Goal: Information Seeking & Learning: Learn about a topic

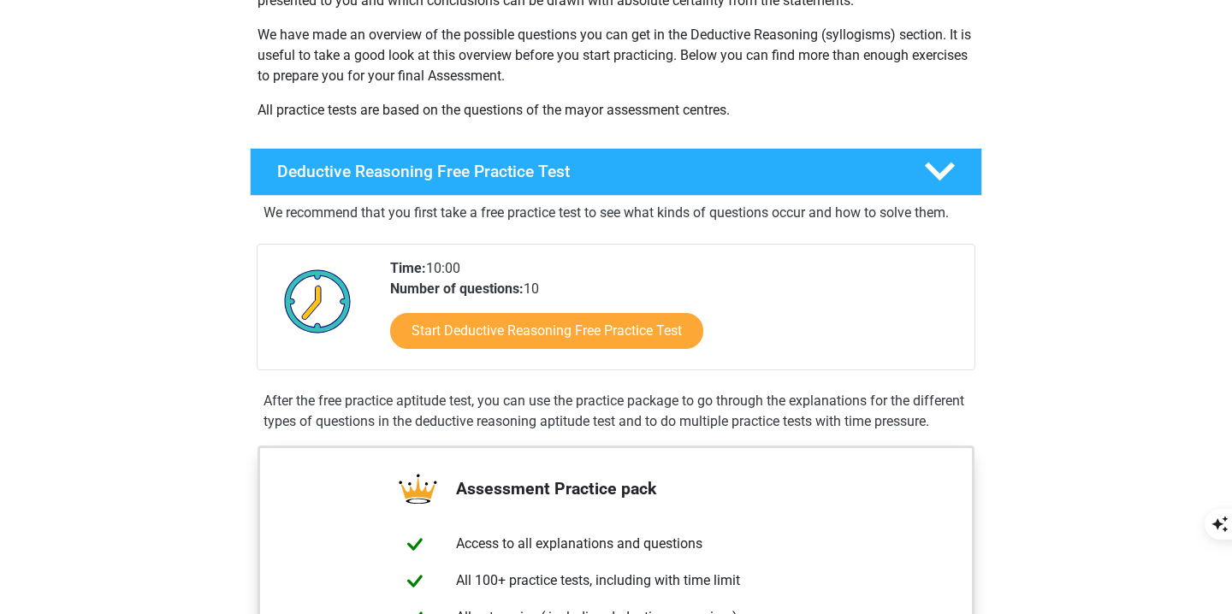
scroll to position [263, 0]
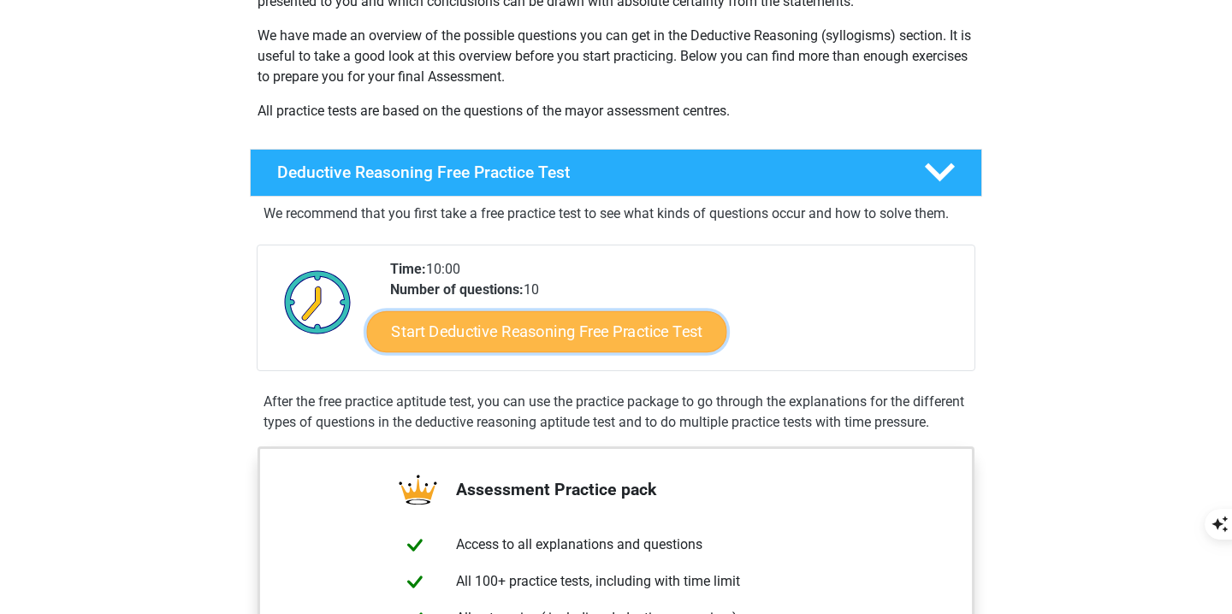
click at [557, 334] on link "Start Deductive Reasoning Free Practice Test" at bounding box center [547, 330] width 360 height 41
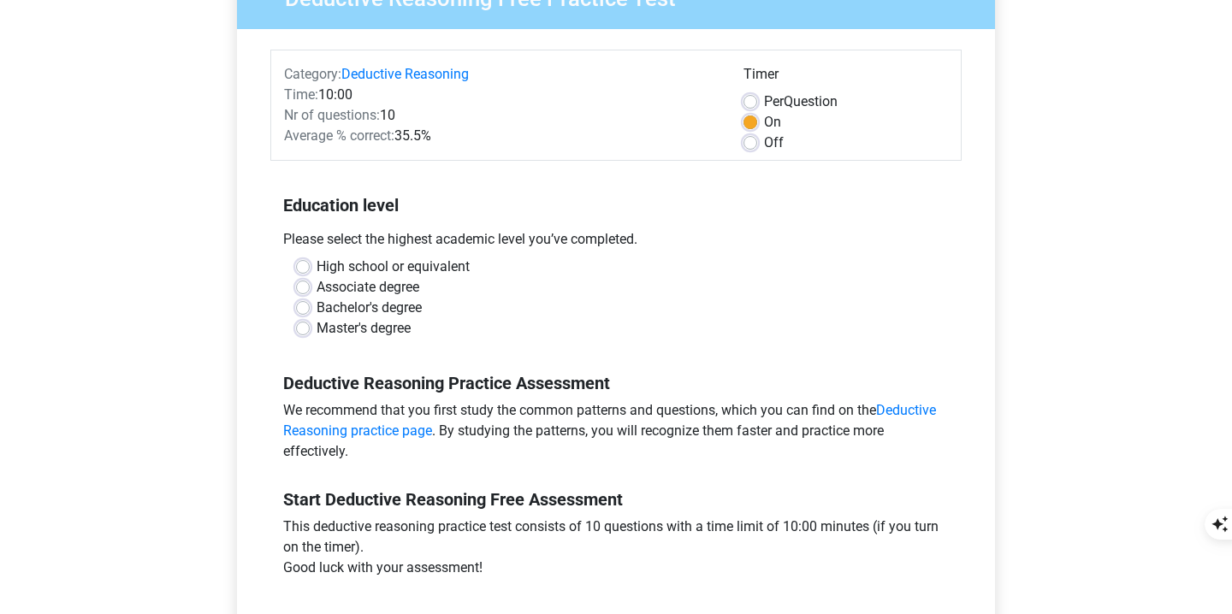
scroll to position [171, 0]
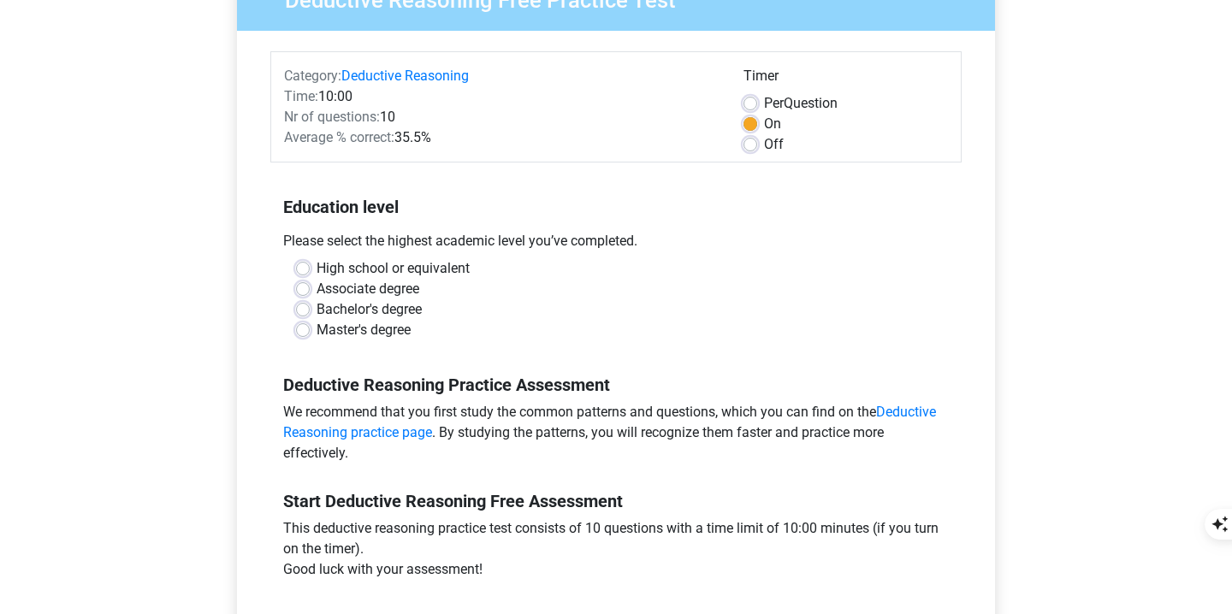
click at [394, 310] on label "Bachelor's degree" at bounding box center [368, 309] width 105 height 21
click at [310, 310] on input "Bachelor's degree" at bounding box center [303, 307] width 14 height 17
radio input "true"
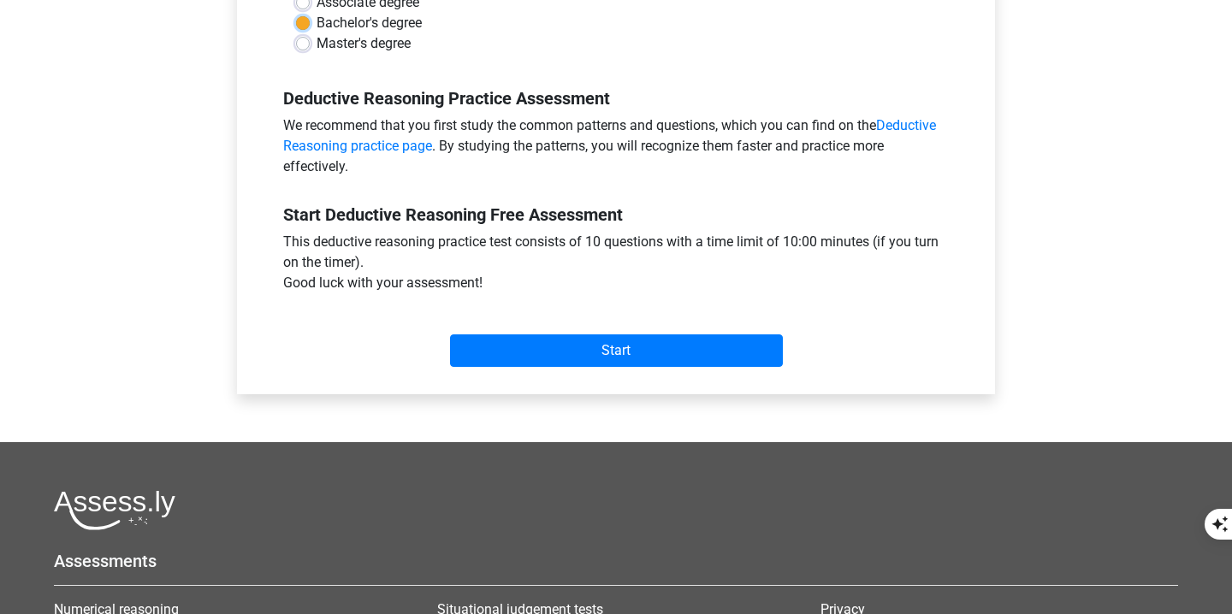
scroll to position [482, 0]
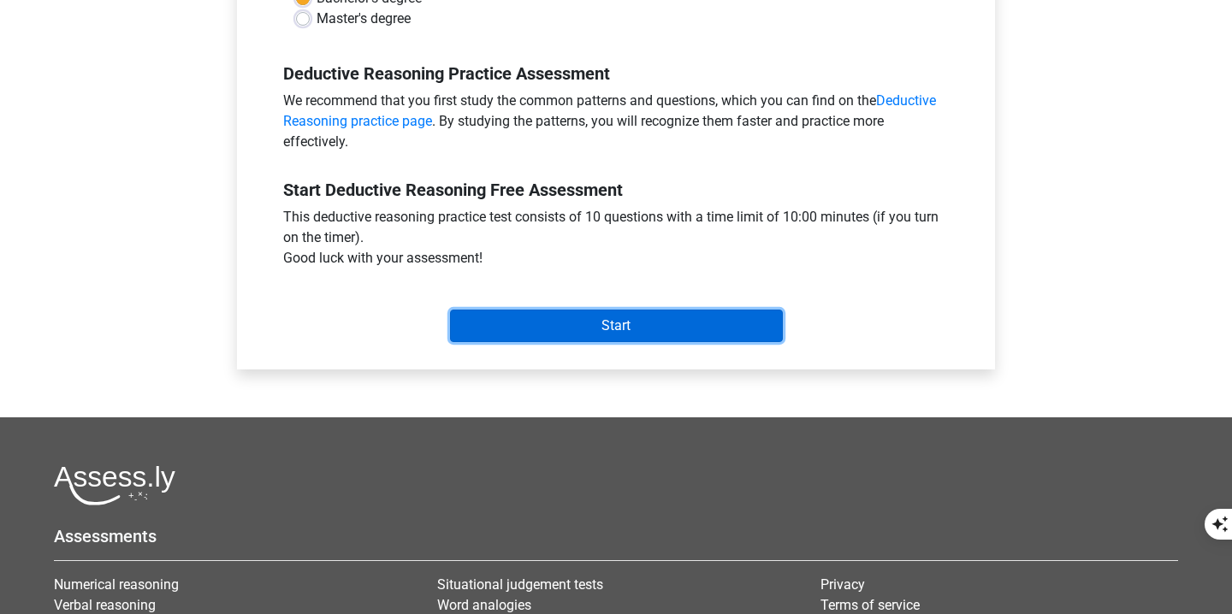
click at [517, 333] on input "Start" at bounding box center [616, 326] width 333 height 33
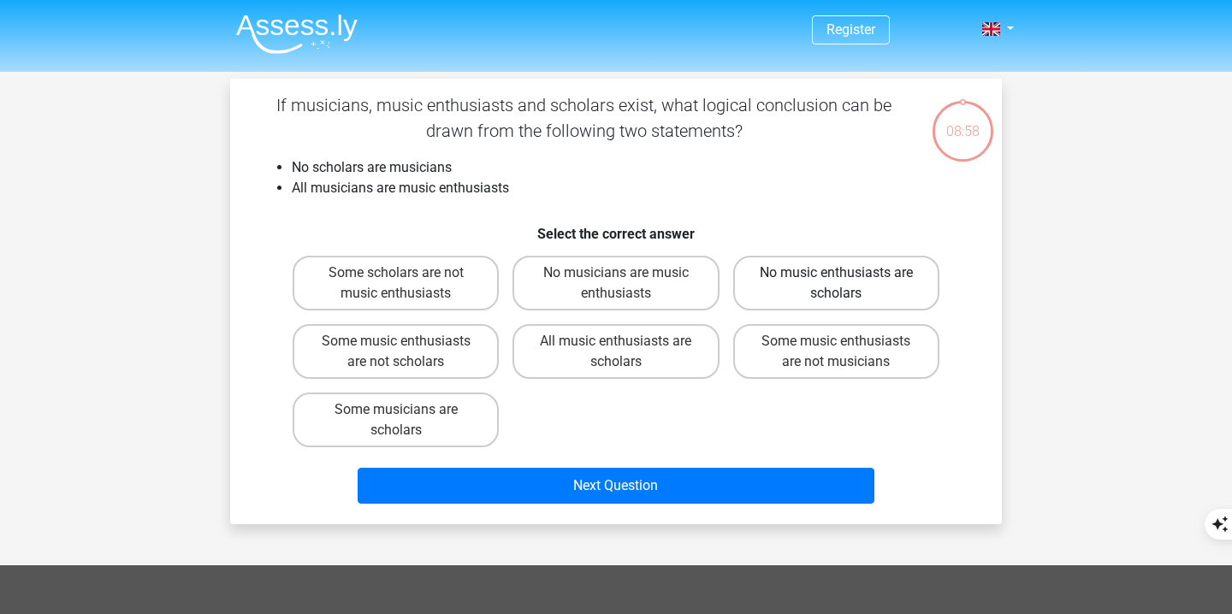
click at [874, 282] on label "No music enthusiasts are scholars" at bounding box center [836, 283] width 206 height 55
click at [847, 282] on input "No music enthusiasts are scholars" at bounding box center [841, 278] width 11 height 11
radio input "true"
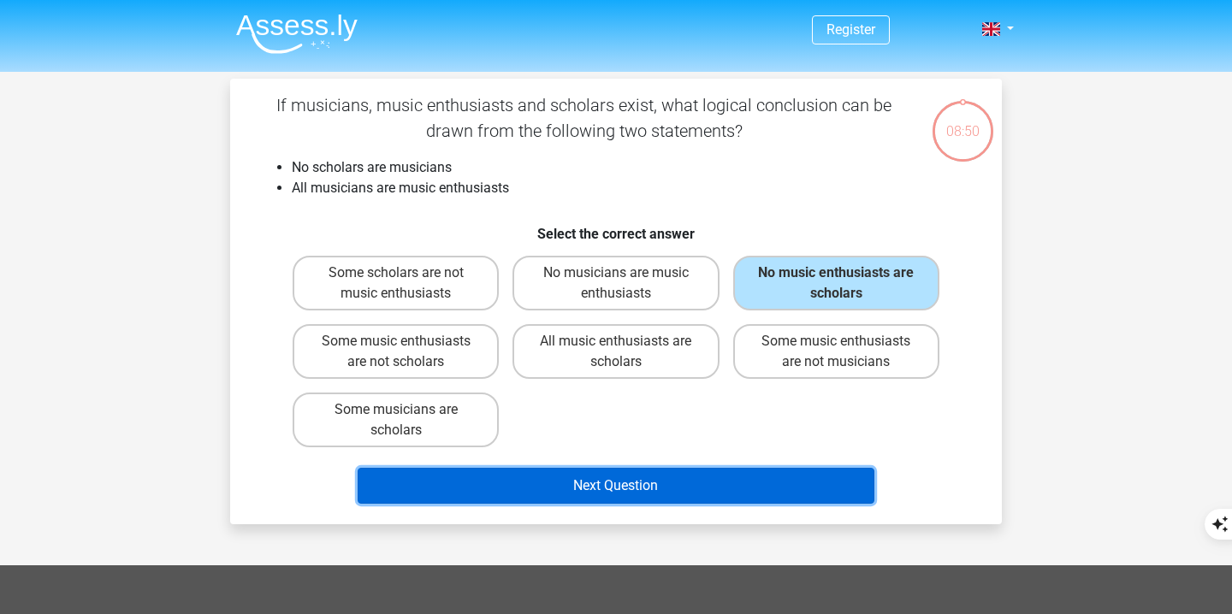
click at [801, 469] on button "Next Question" at bounding box center [616, 486] width 517 height 36
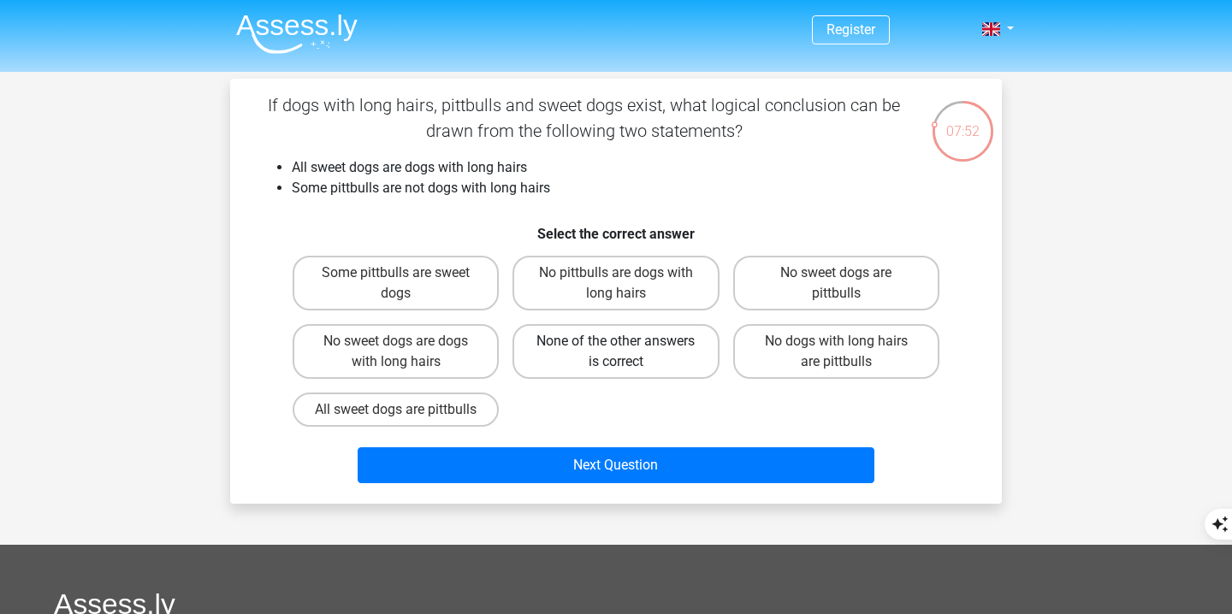
click at [673, 356] on label "None of the other answers is correct" at bounding box center [615, 351] width 206 height 55
click at [627, 352] on input "None of the other answers is correct" at bounding box center [621, 346] width 11 height 11
radio input "true"
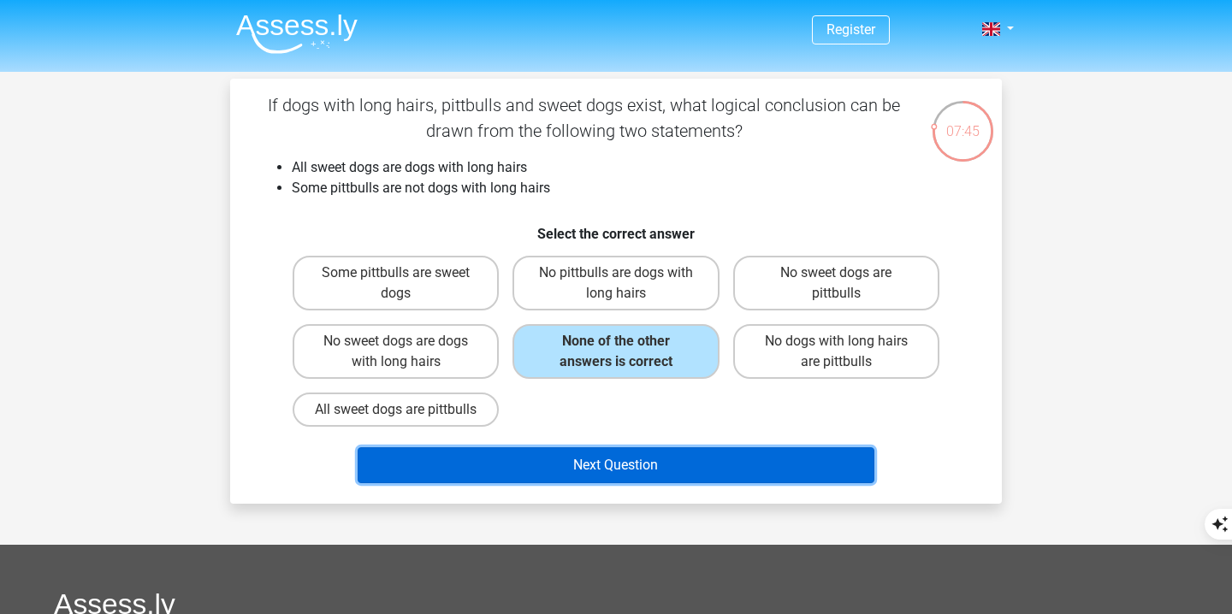
click at [648, 482] on button "Next Question" at bounding box center [616, 465] width 517 height 36
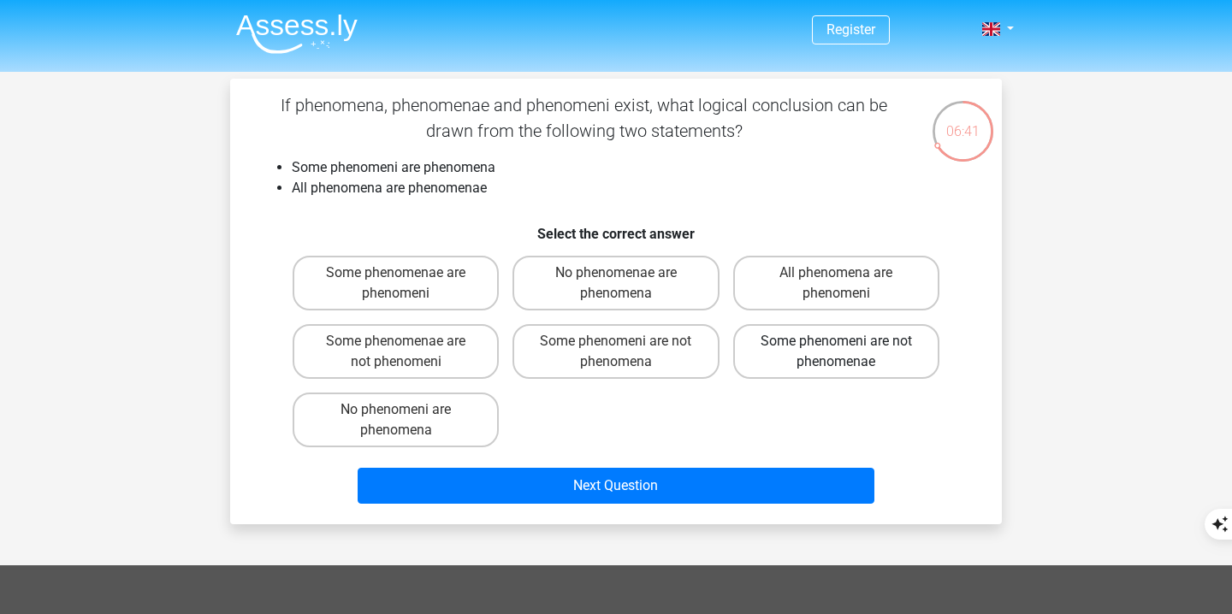
click at [812, 365] on label "Some phenomeni are not phenomenae" at bounding box center [836, 351] width 206 height 55
click at [836, 352] on input "Some phenomeni are not phenomenae" at bounding box center [841, 346] width 11 height 11
radio input "true"
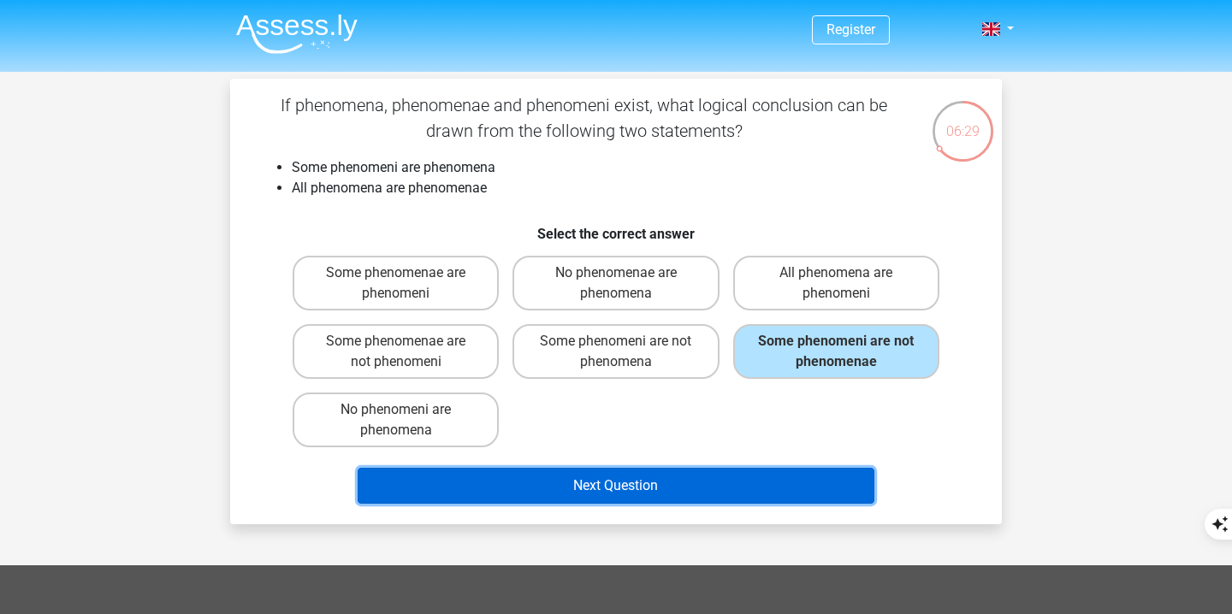
click at [729, 497] on button "Next Question" at bounding box center [616, 486] width 517 height 36
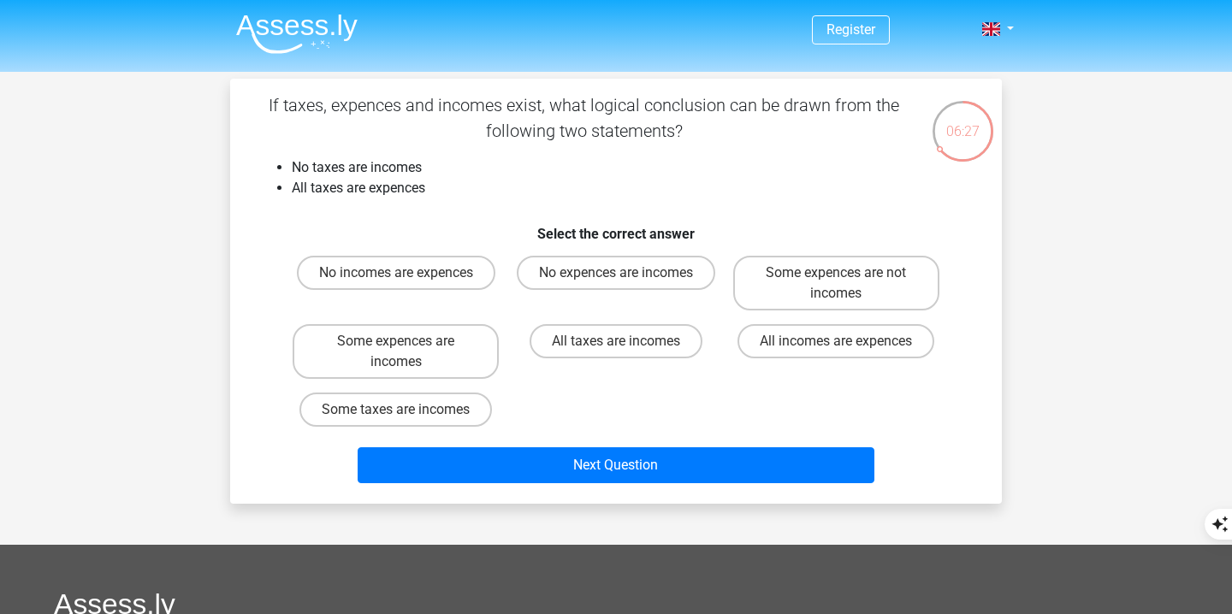
scroll to position [1, 0]
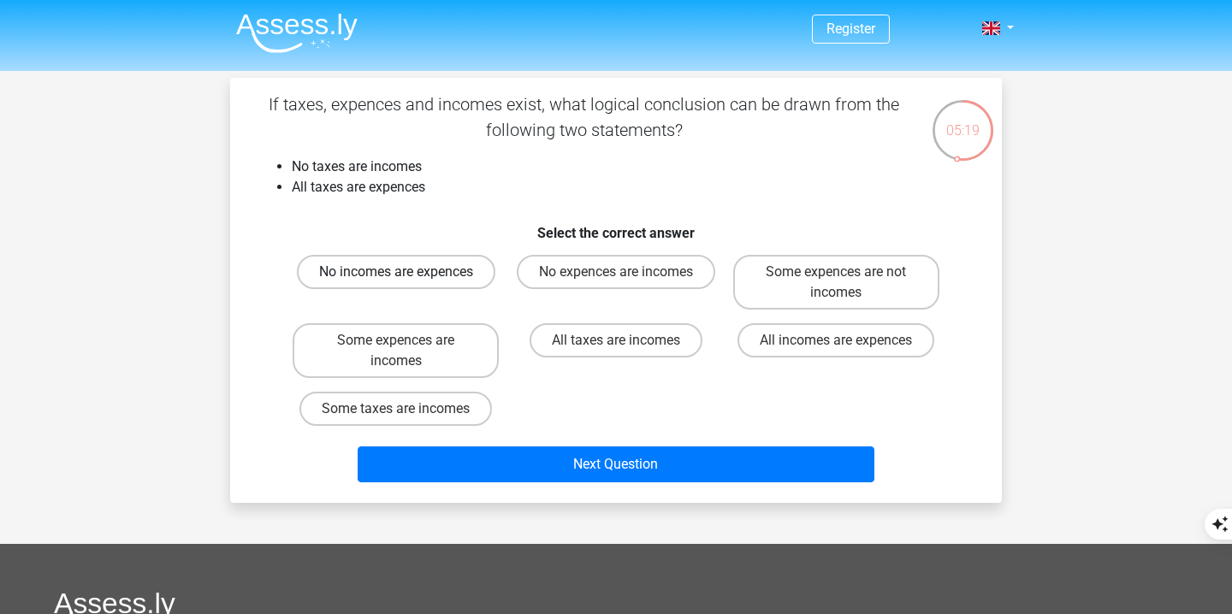
click at [449, 277] on label "No incomes are expences" at bounding box center [396, 272] width 198 height 34
click at [407, 277] on input "No incomes are expences" at bounding box center [401, 277] width 11 height 11
radio input "true"
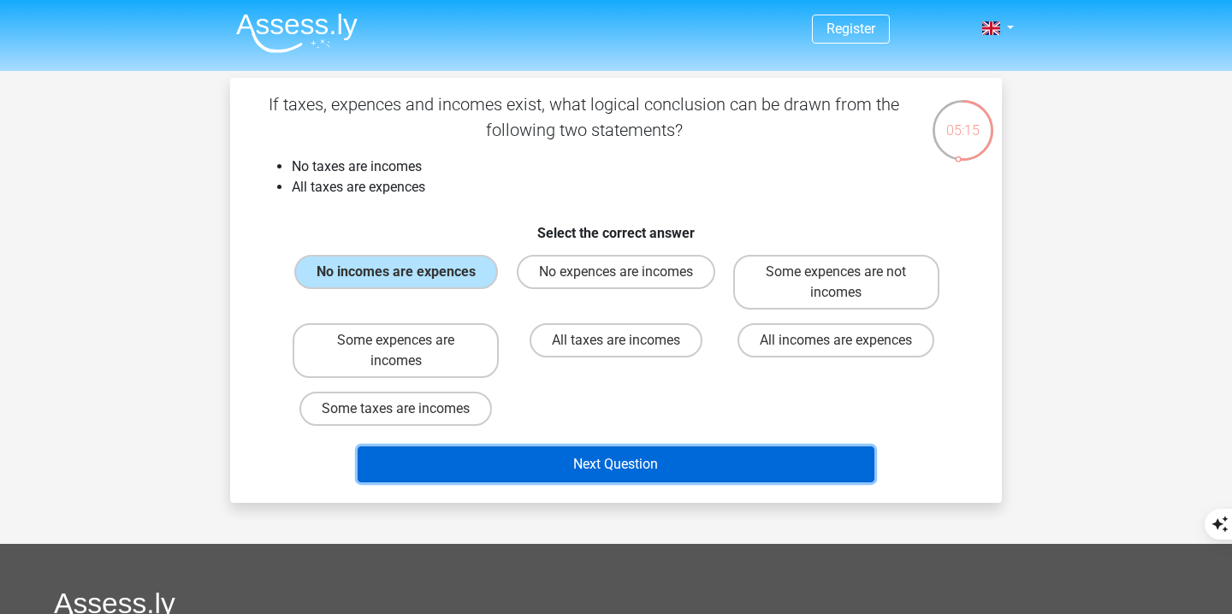
click at [569, 450] on button "Next Question" at bounding box center [616, 464] width 517 height 36
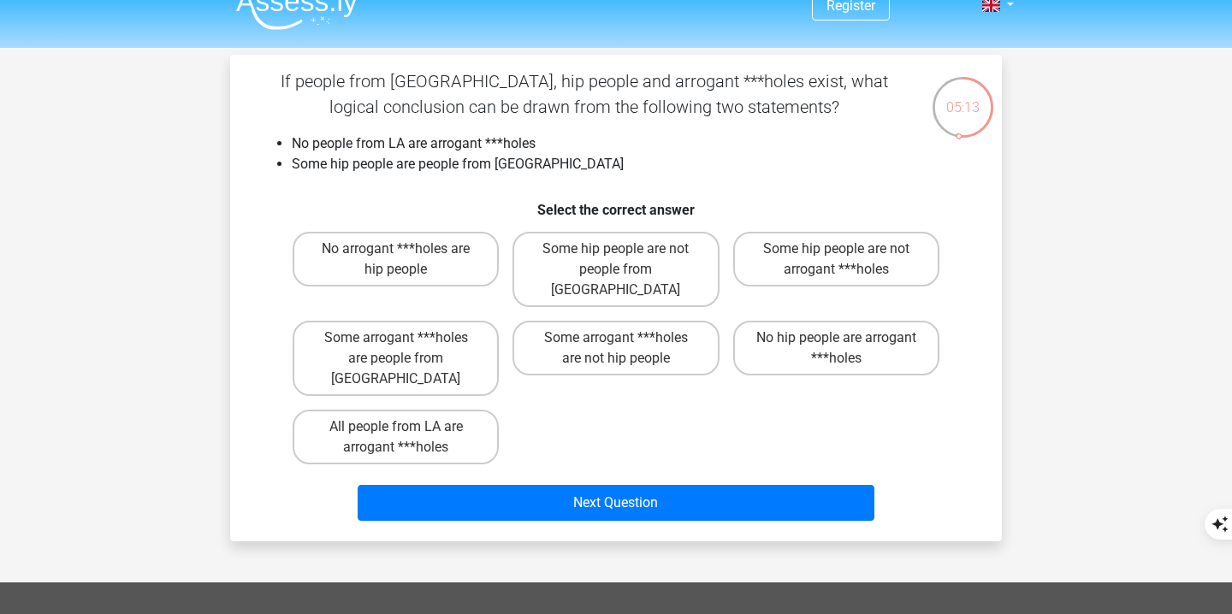
scroll to position [12, 0]
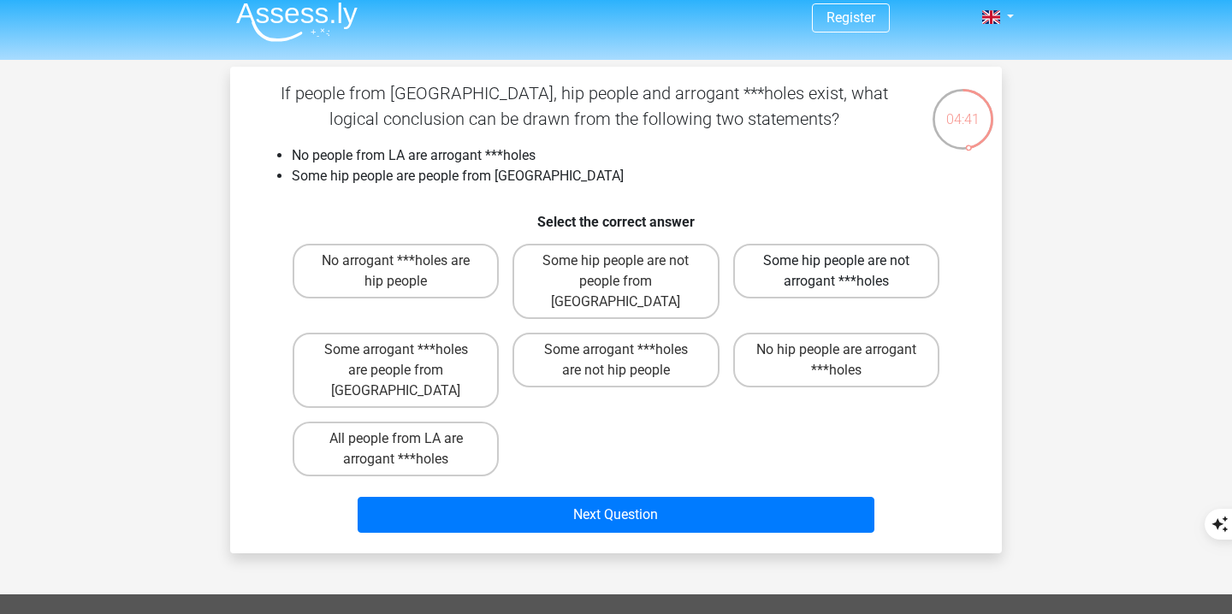
click at [829, 261] on label "Some hip people are not arrogant ***holes" at bounding box center [836, 271] width 206 height 55
click at [836, 261] on input "Some hip people are not arrogant ***holes" at bounding box center [841, 266] width 11 height 11
radio input "true"
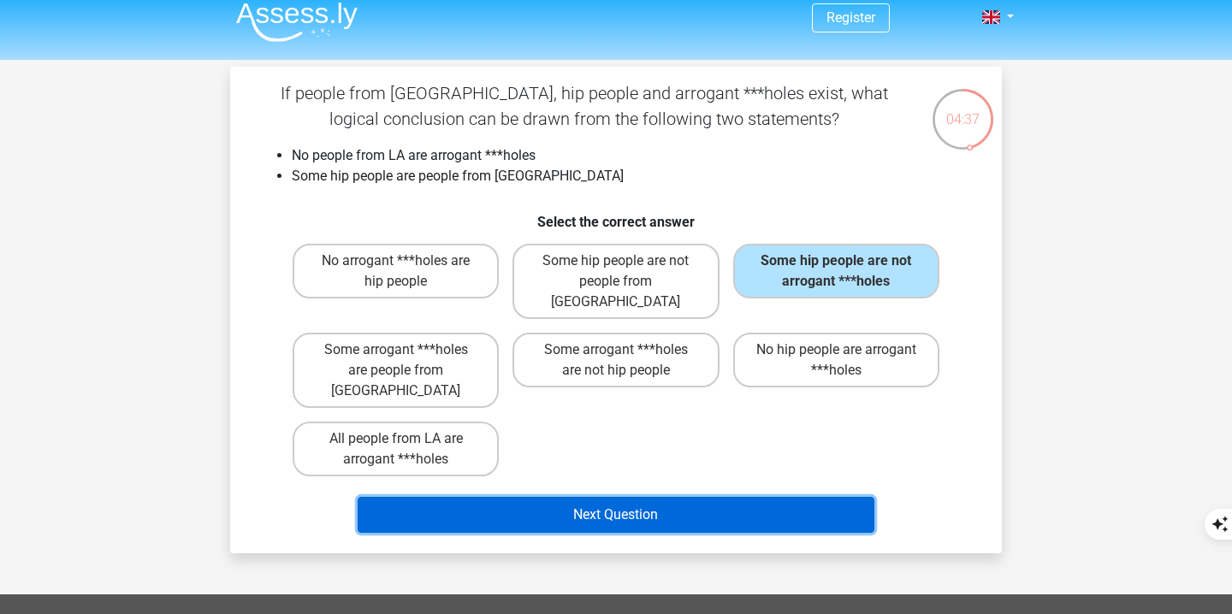
click at [801, 497] on button "Next Question" at bounding box center [616, 515] width 517 height 36
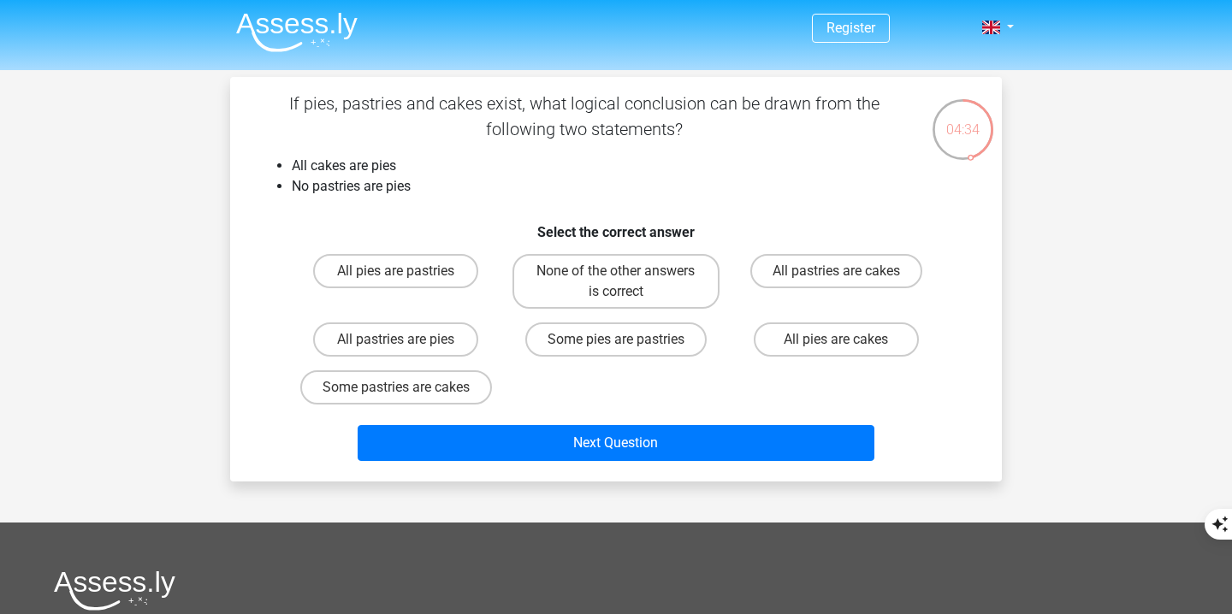
scroll to position [0, 0]
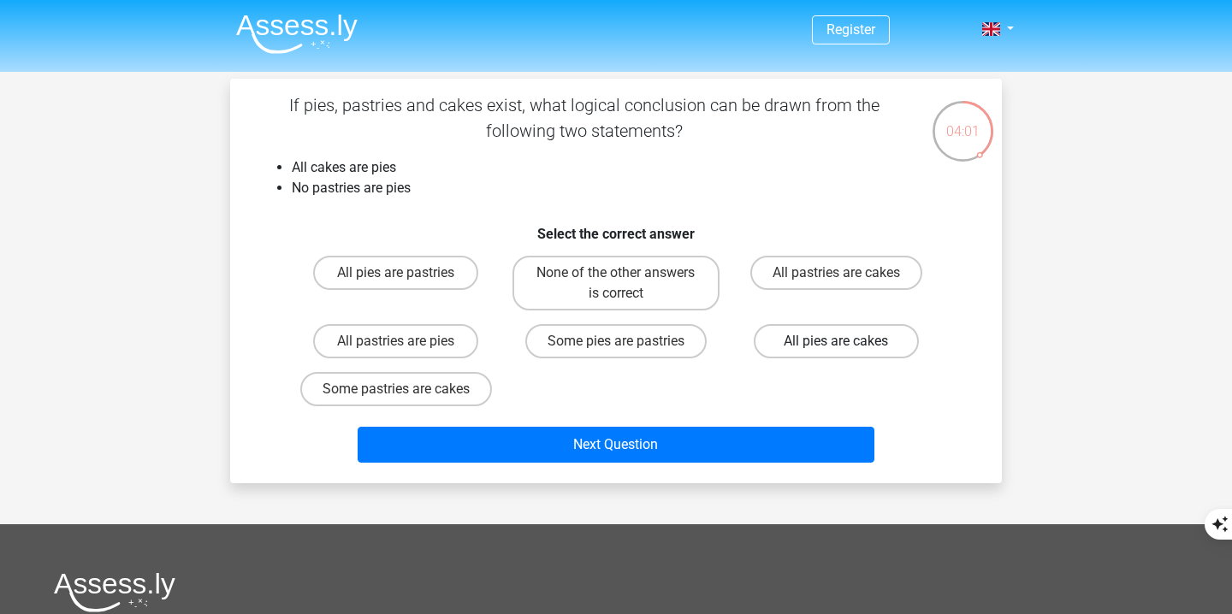
click at [823, 356] on label "All pies are cakes" at bounding box center [836, 341] width 165 height 34
click at [836, 352] on input "All pies are cakes" at bounding box center [841, 346] width 11 height 11
radio input "true"
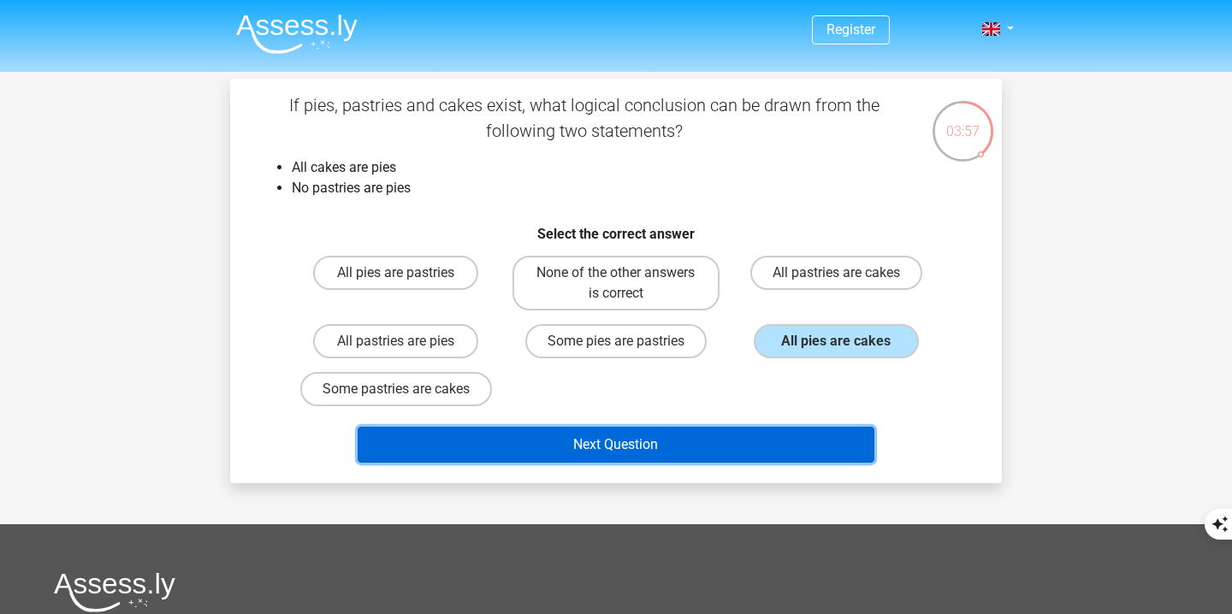
click at [697, 437] on button "Next Question" at bounding box center [616, 445] width 517 height 36
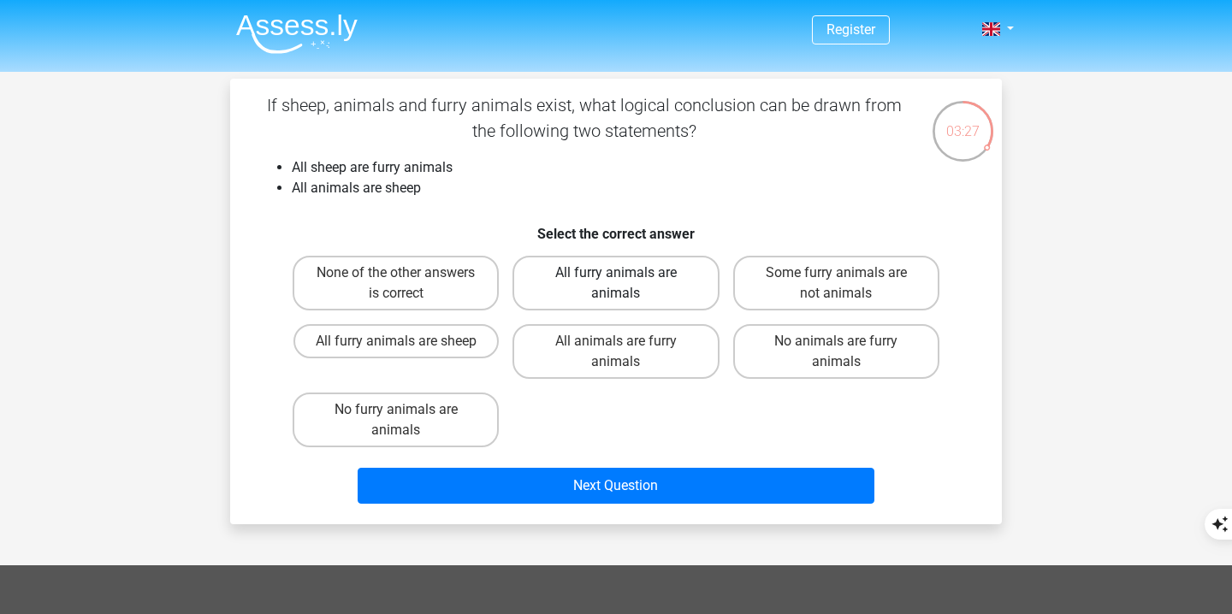
click at [701, 282] on label "All furry animals are animals" at bounding box center [615, 283] width 206 height 55
click at [627, 282] on input "All furry animals are animals" at bounding box center [621, 278] width 11 height 11
radio input "true"
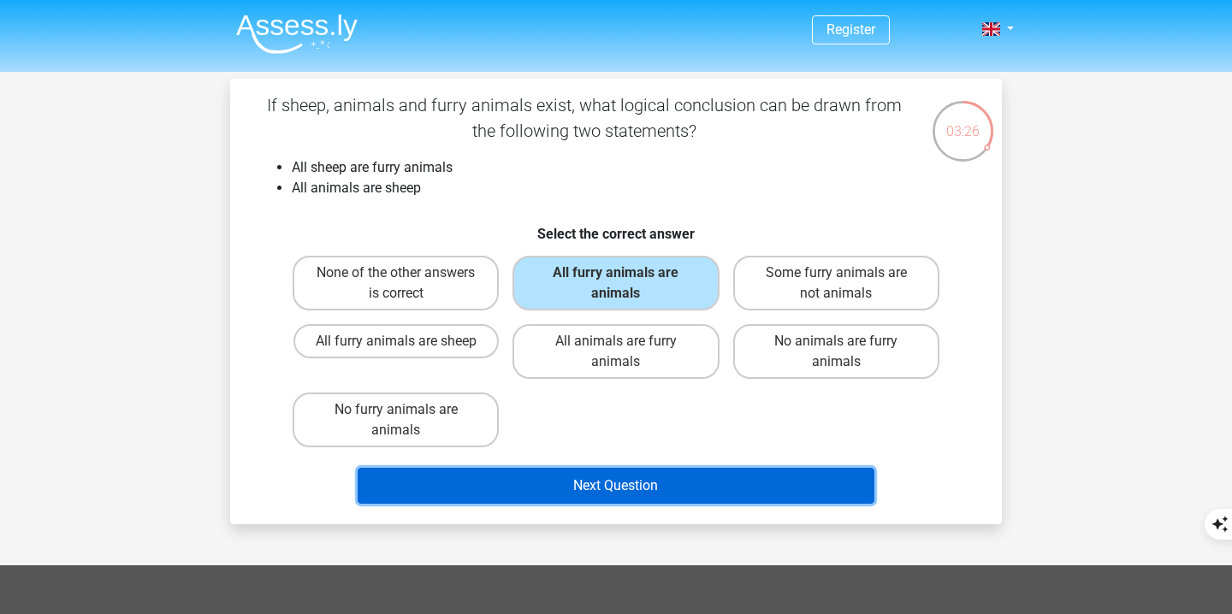
click at [717, 478] on button "Next Question" at bounding box center [616, 486] width 517 height 36
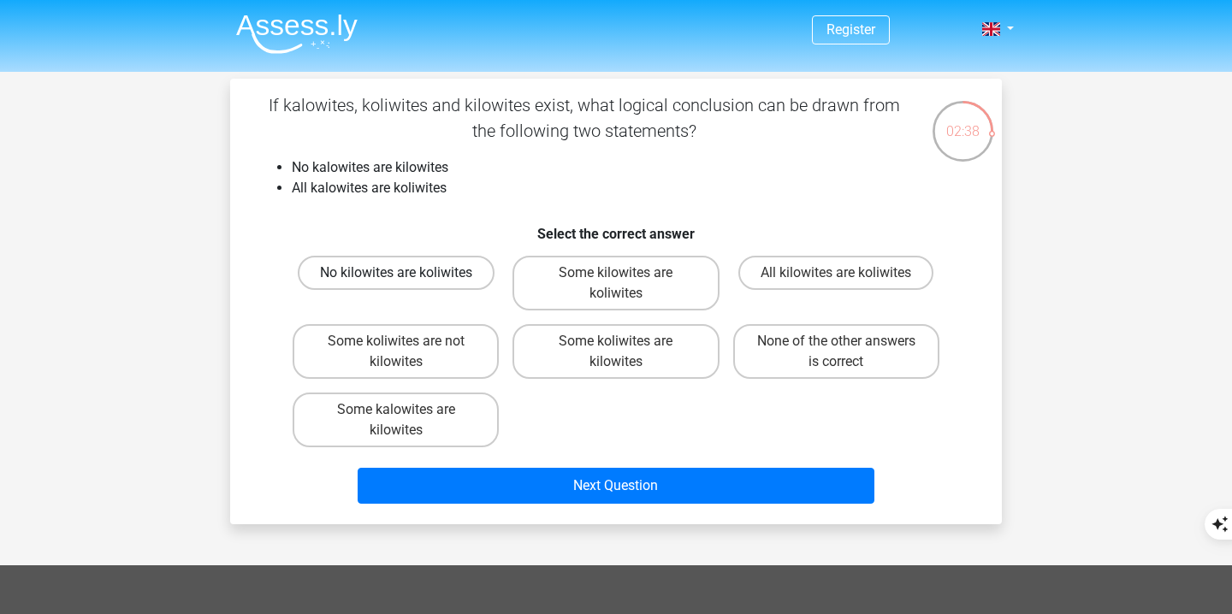
click at [426, 283] on label "No kilowites are koliwites" at bounding box center [396, 273] width 197 height 34
click at [407, 283] on input "No kilowites are koliwites" at bounding box center [401, 278] width 11 height 11
radio input "true"
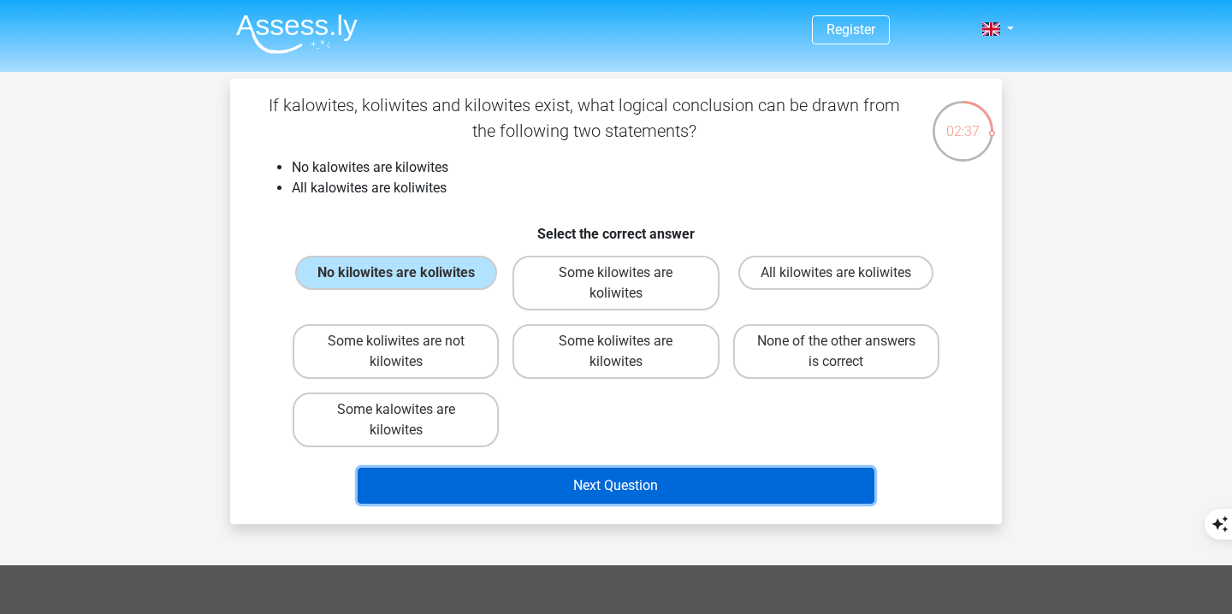
click at [615, 496] on button "Next Question" at bounding box center [616, 486] width 517 height 36
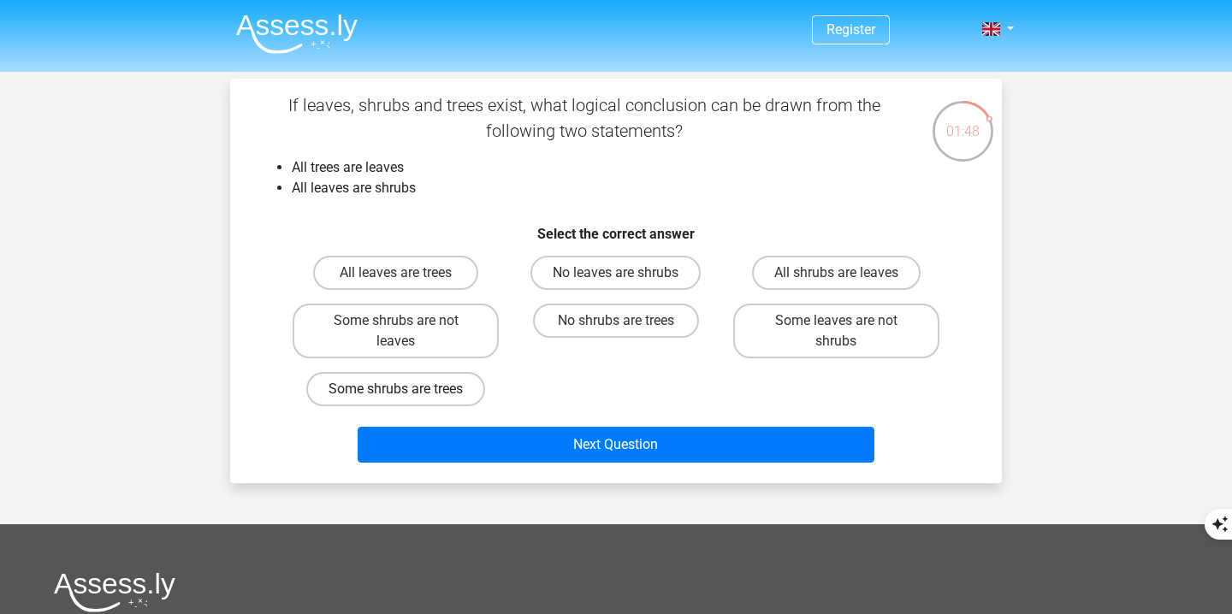
click at [448, 393] on label "Some shrubs are trees" at bounding box center [395, 389] width 179 height 34
click at [407, 393] on input "Some shrubs are trees" at bounding box center [401, 394] width 11 height 11
radio input "true"
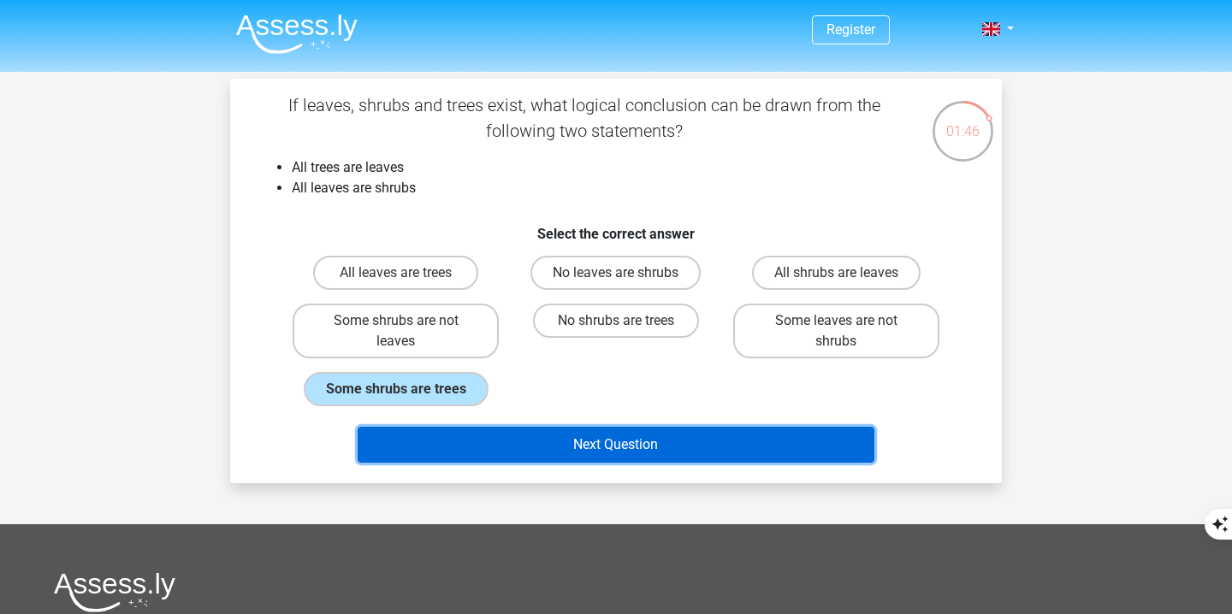
click at [636, 451] on button "Next Question" at bounding box center [616, 445] width 517 height 36
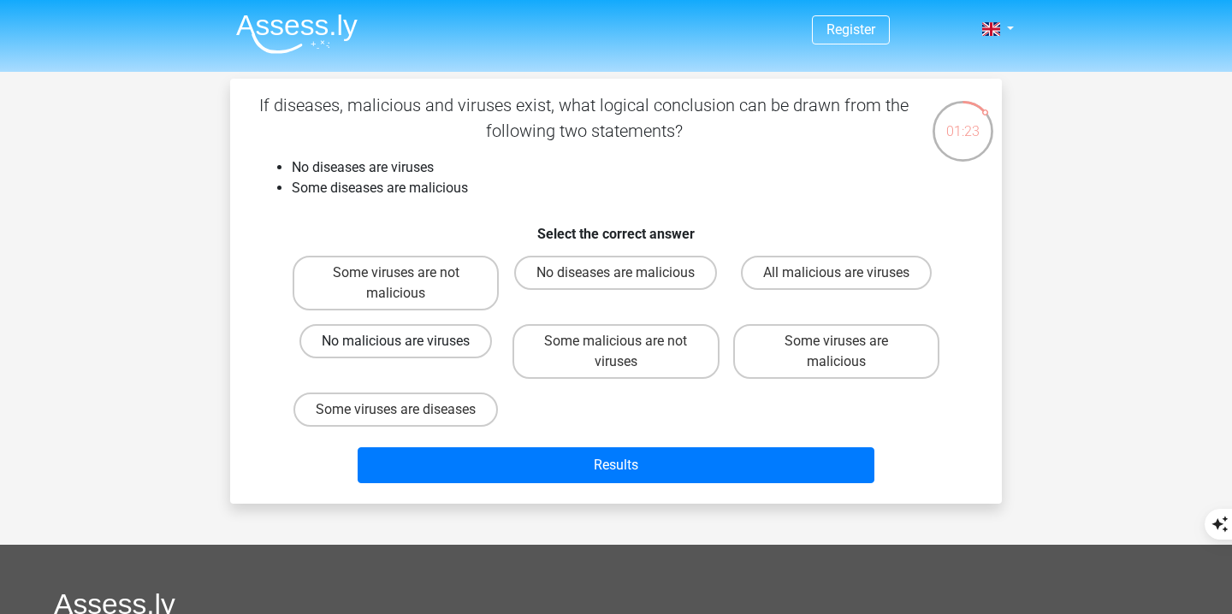
click at [443, 344] on label "No malicious are viruses" at bounding box center [395, 341] width 192 height 34
click at [407, 344] on input "No malicious are viruses" at bounding box center [401, 346] width 11 height 11
radio input "true"
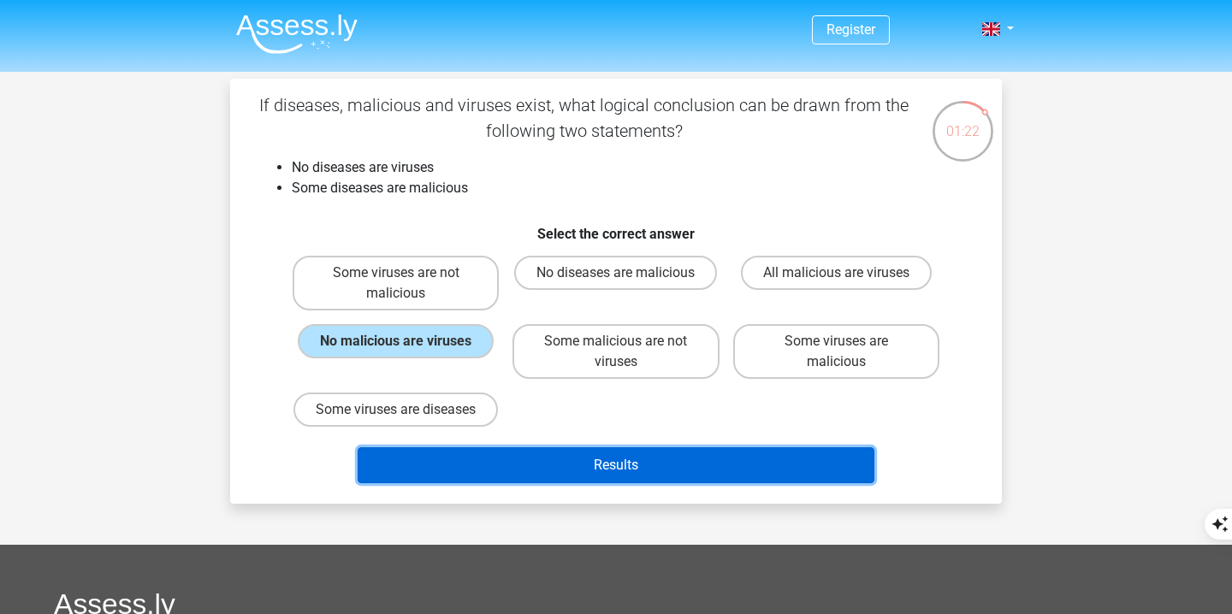
click at [642, 483] on button "Results" at bounding box center [616, 465] width 517 height 36
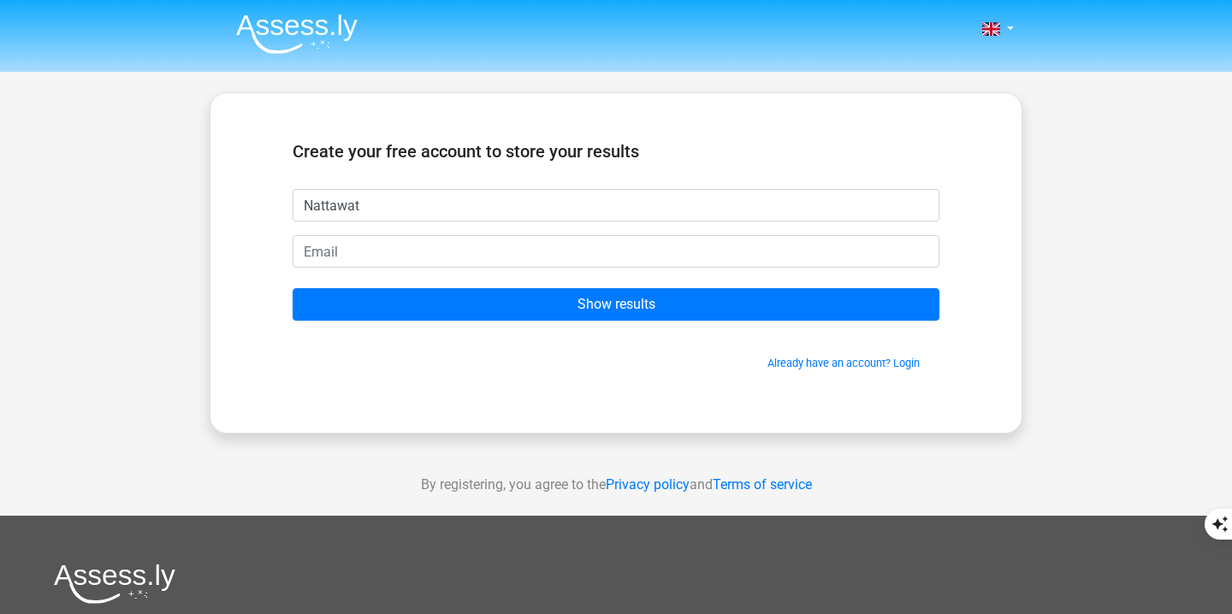
type input "Nattawat"
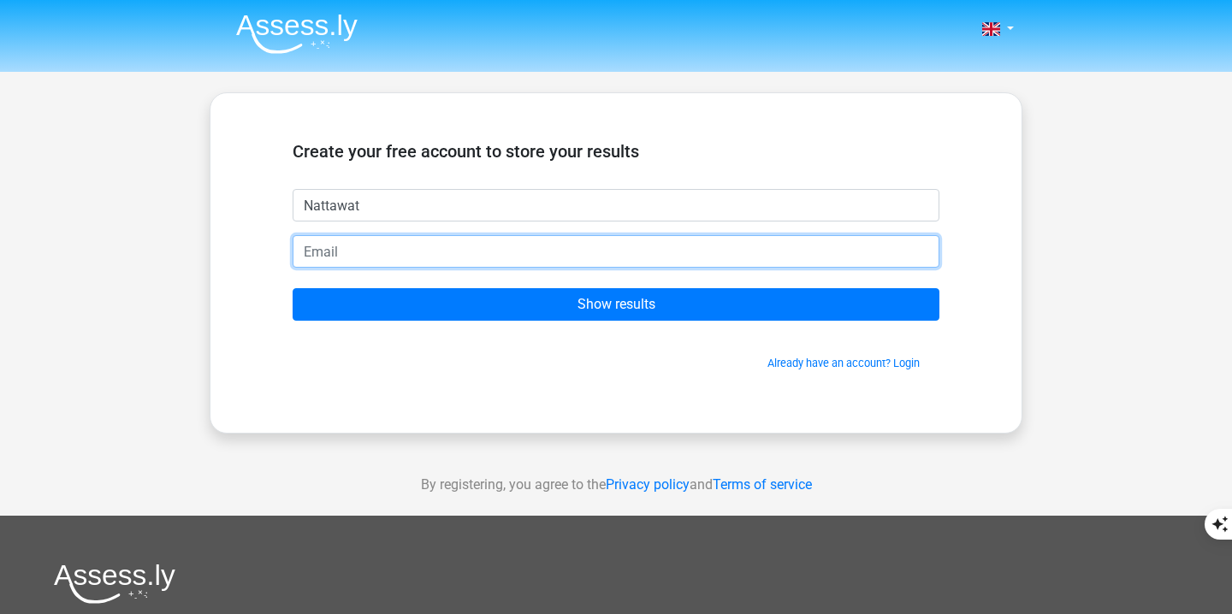
click at [532, 262] on input "email" at bounding box center [616, 251] width 647 height 33
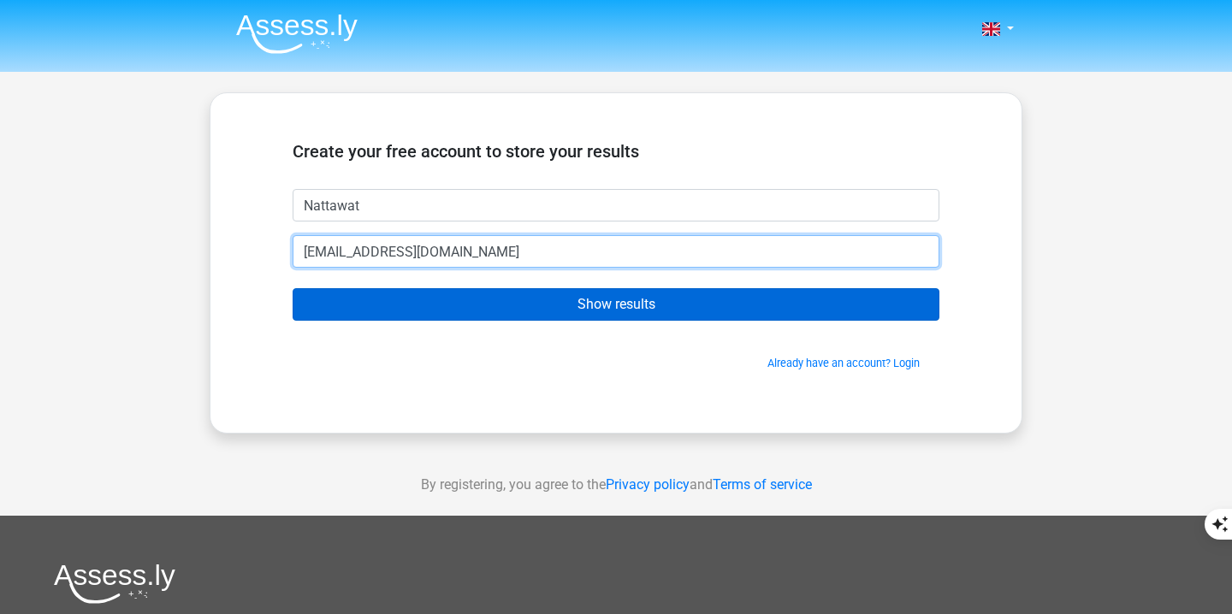
type input "firstnattawat25245@gmail.com"
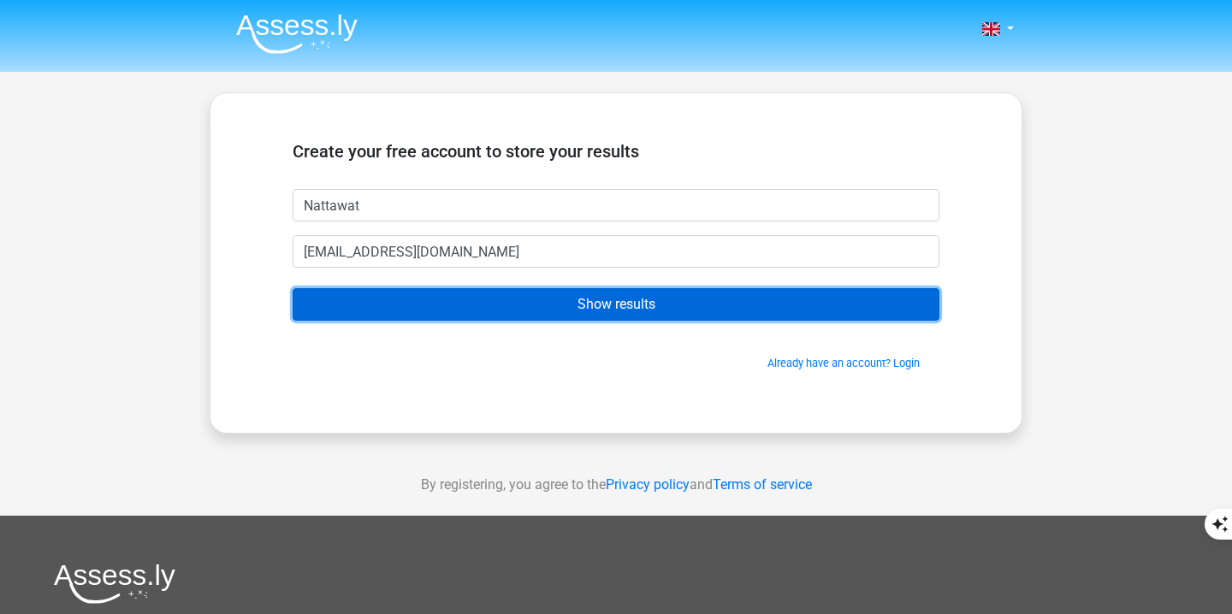
click at [683, 299] on input "Show results" at bounding box center [616, 304] width 647 height 33
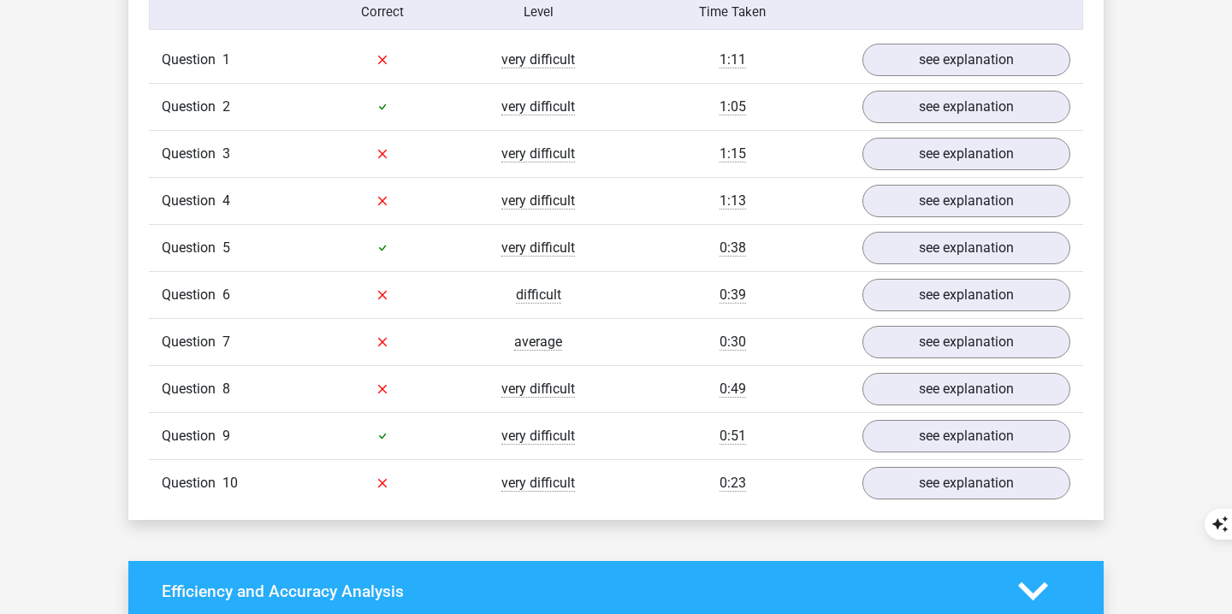
scroll to position [1402, 0]
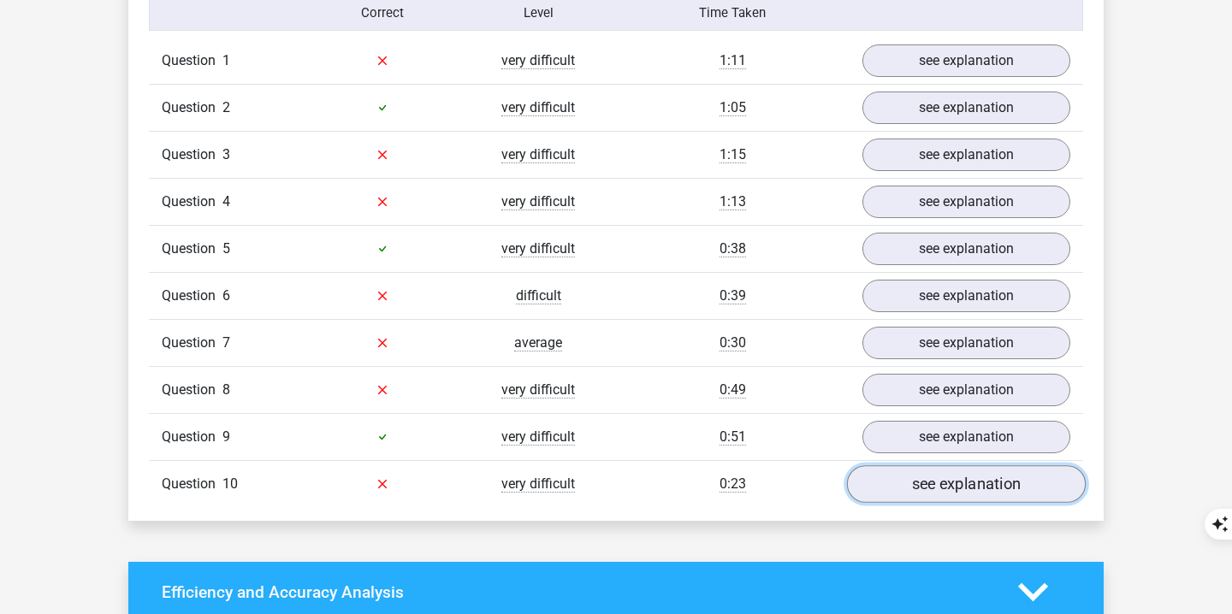
click at [892, 489] on link "see explanation" at bounding box center [966, 484] width 239 height 38
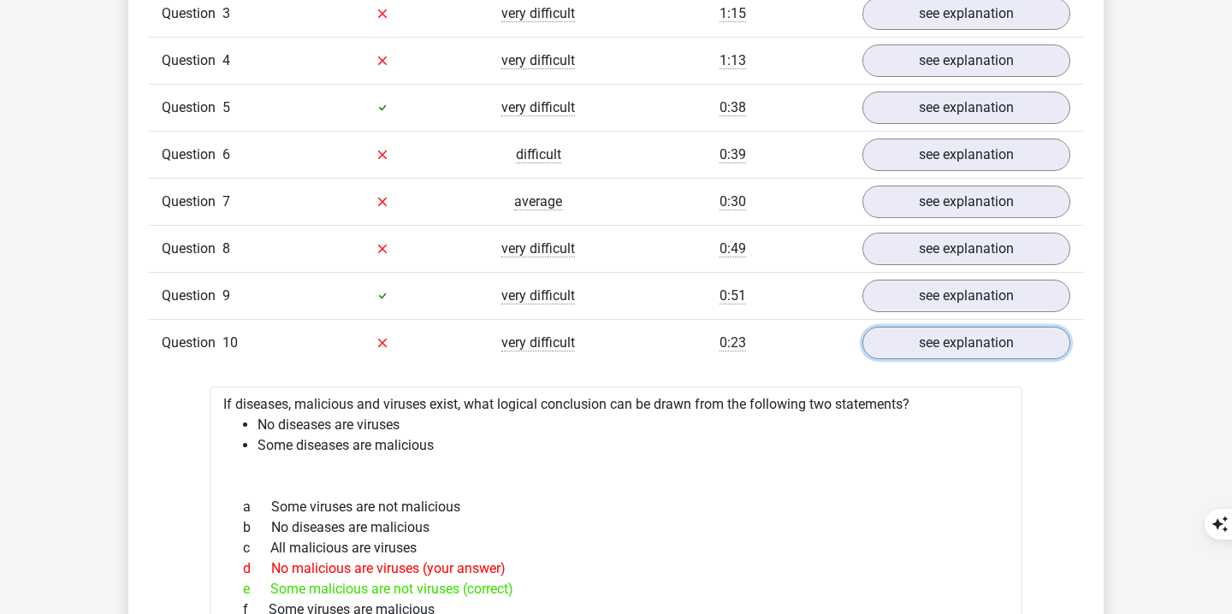
scroll to position [1540, 0]
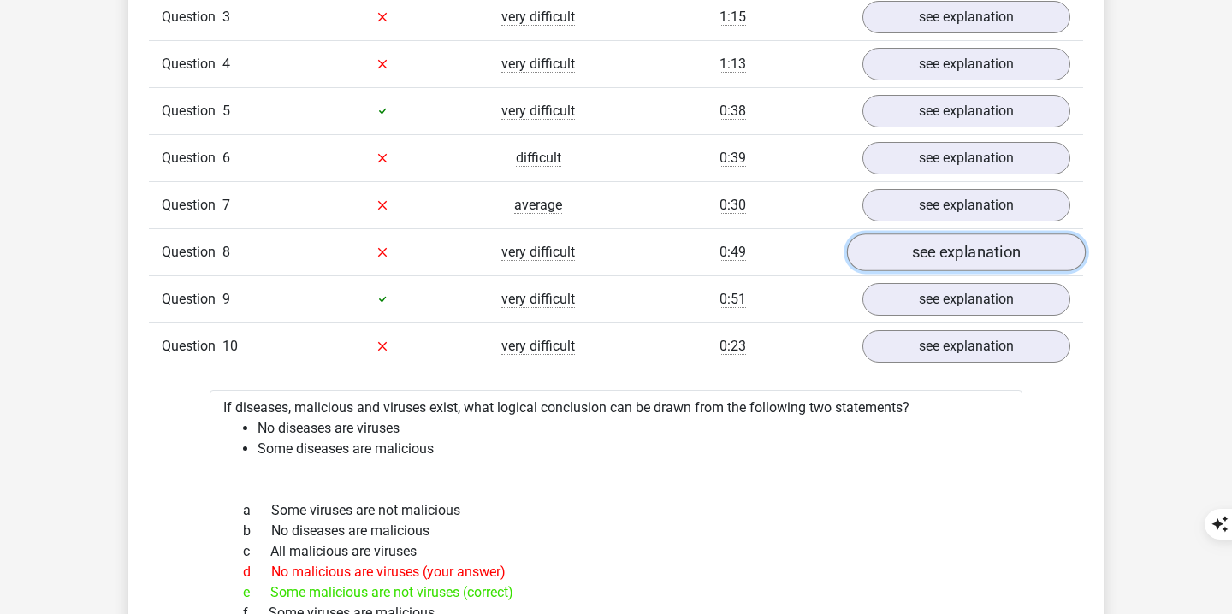
click at [905, 251] on link "see explanation" at bounding box center [966, 253] width 239 height 38
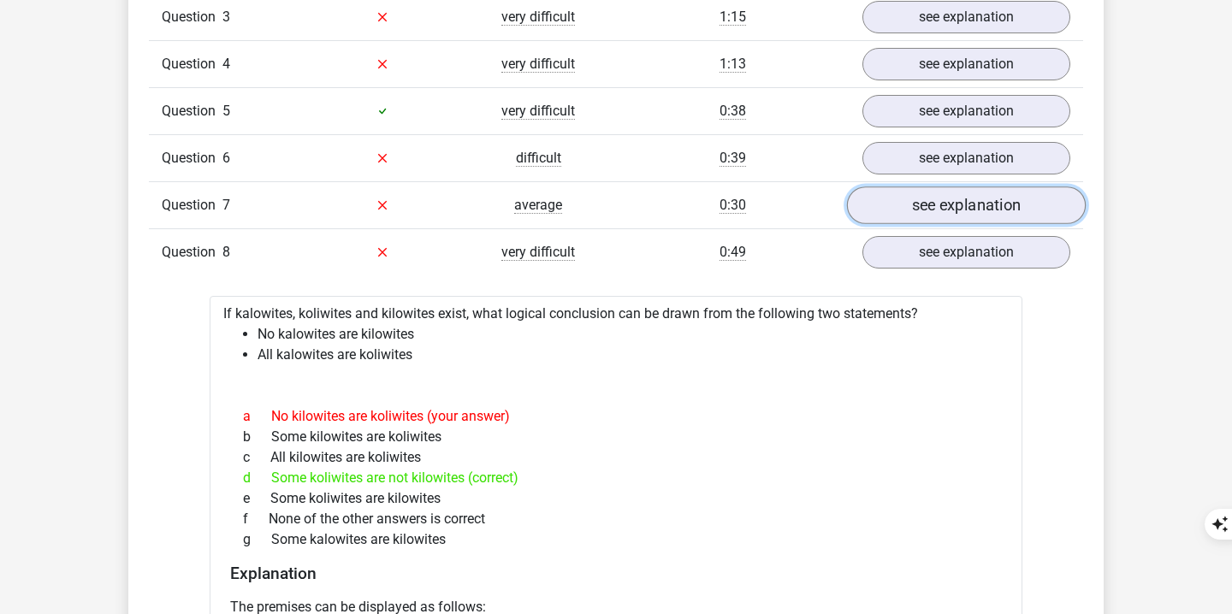
click at [886, 214] on link "see explanation" at bounding box center [966, 205] width 239 height 38
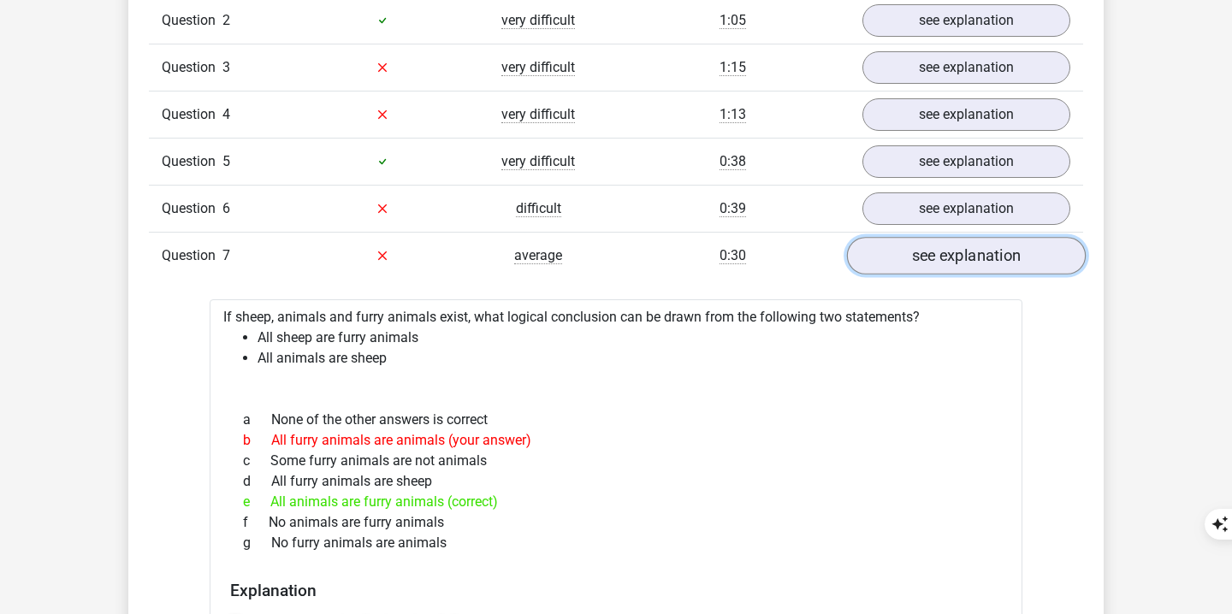
scroll to position [1488, 0]
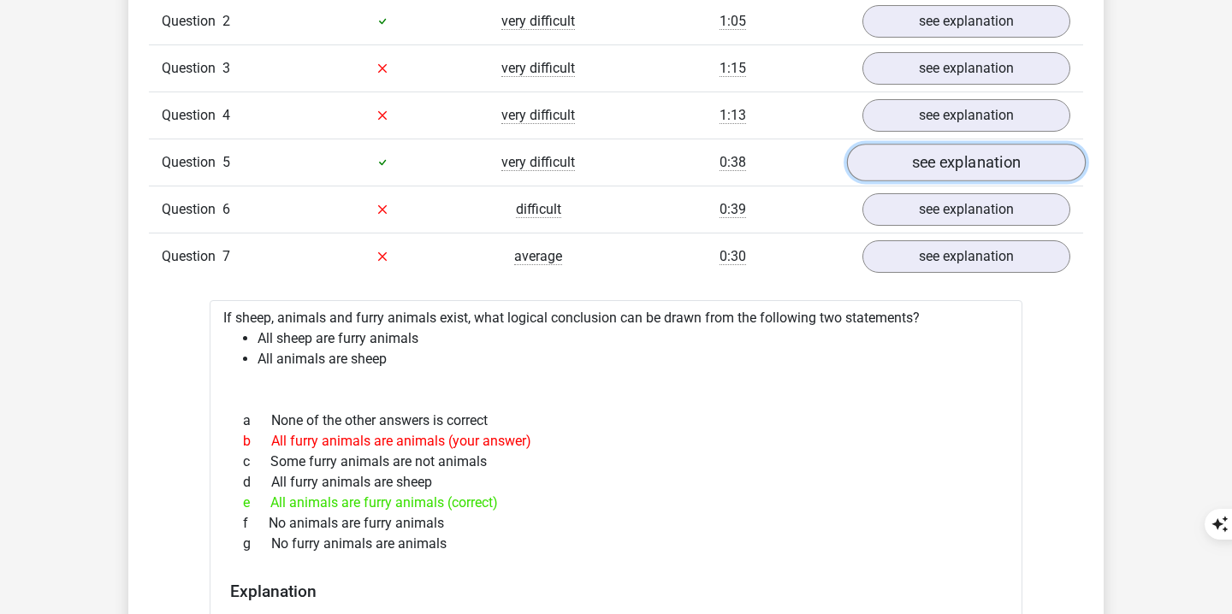
click at [910, 171] on link "see explanation" at bounding box center [966, 163] width 239 height 38
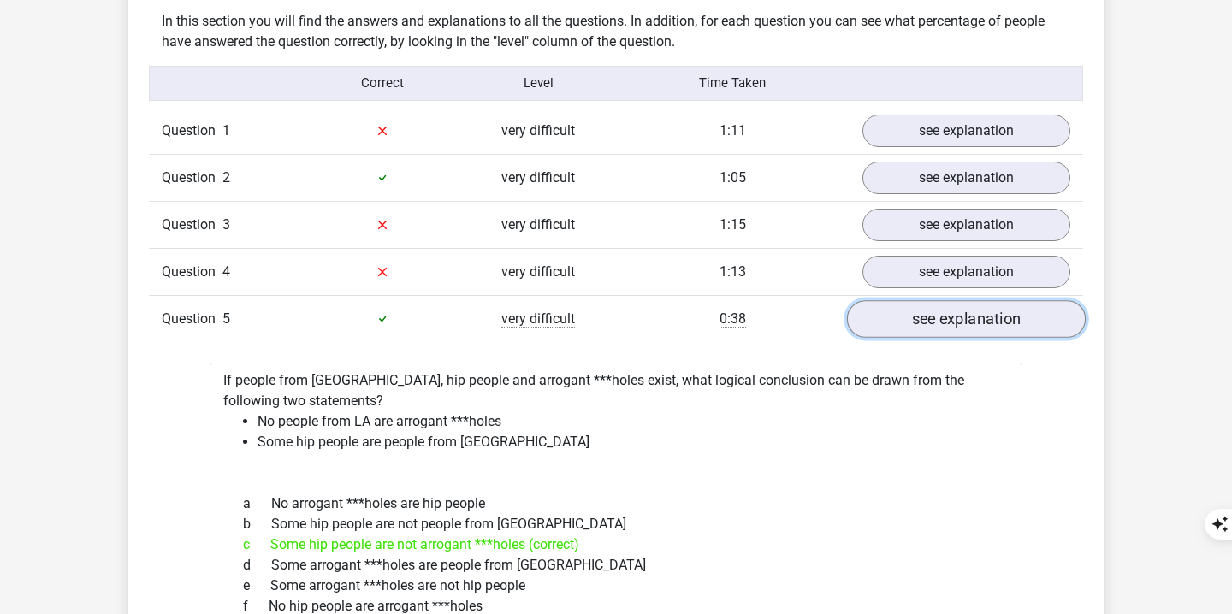
scroll to position [1316, 0]
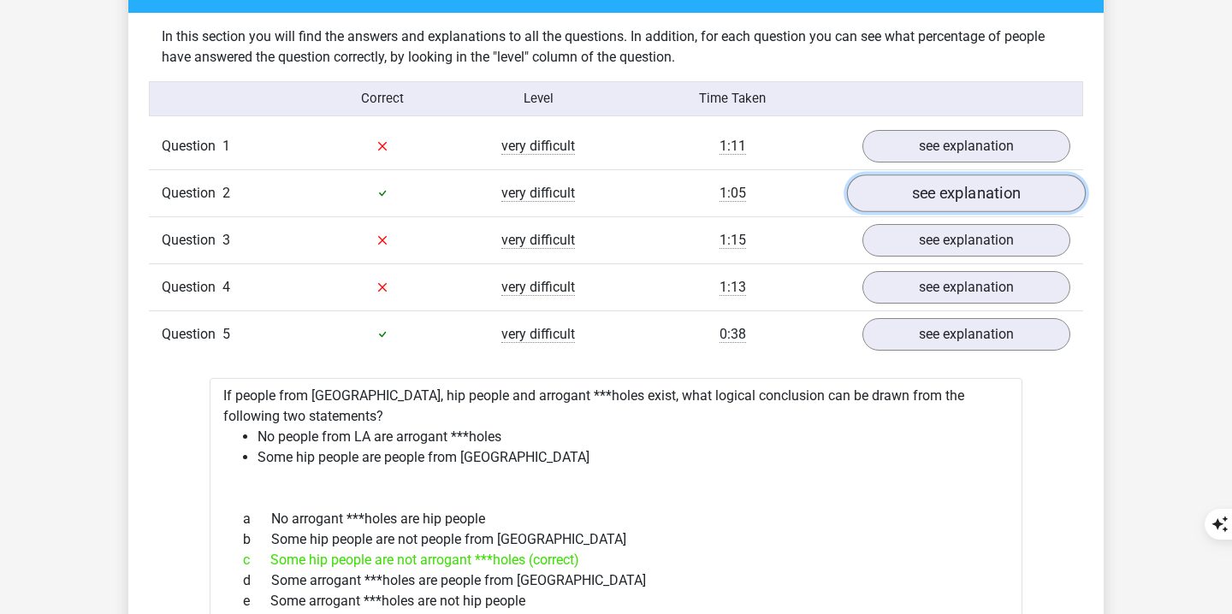
click at [927, 199] on link "see explanation" at bounding box center [966, 193] width 239 height 38
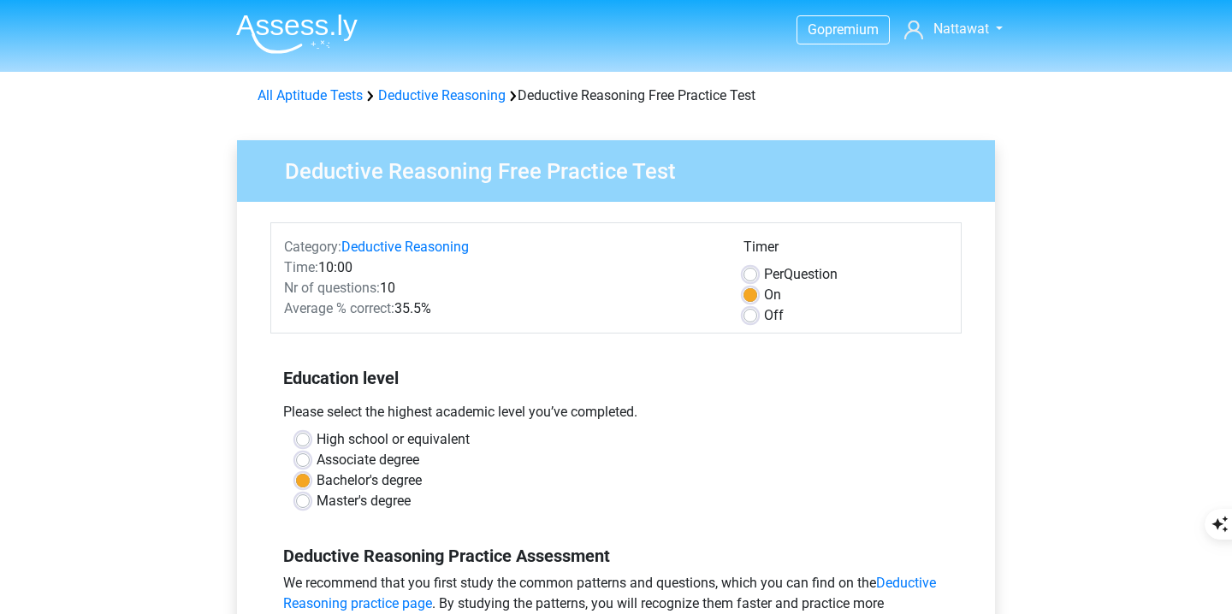
scroll to position [482, 0]
